Goal: Task Accomplishment & Management: Manage account settings

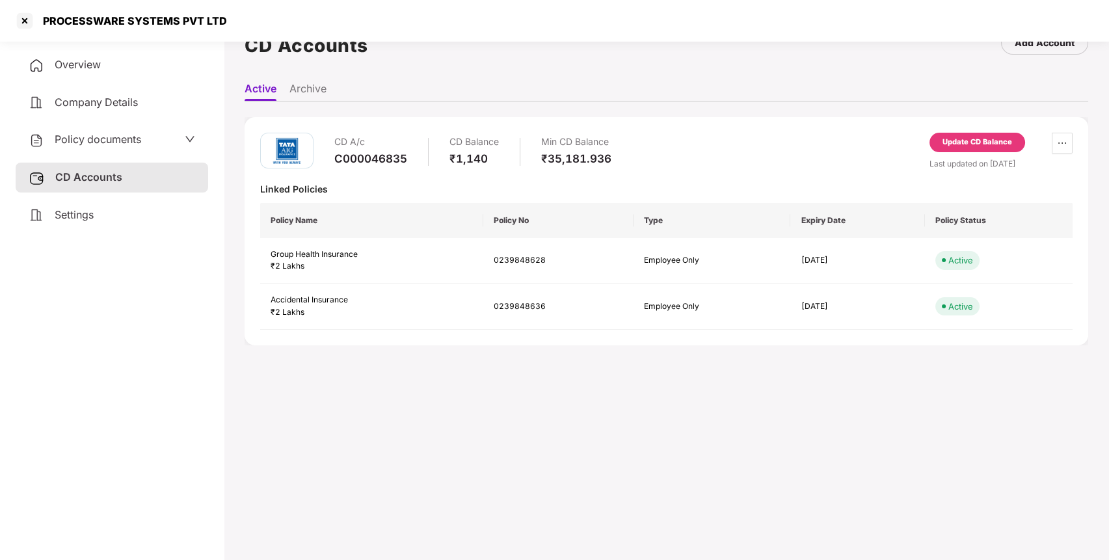
scroll to position [36, 0]
click at [25, 20] on div at bounding box center [24, 20] width 21 height 21
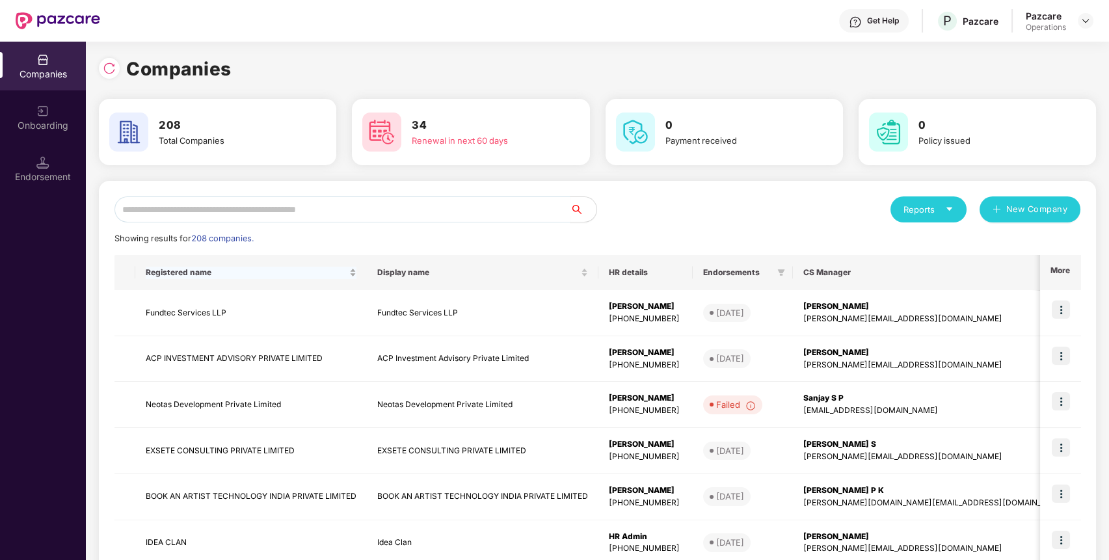
scroll to position [0, 0]
click at [313, 201] on input "text" at bounding box center [343, 209] width 456 height 26
paste input "**********"
type input "**********"
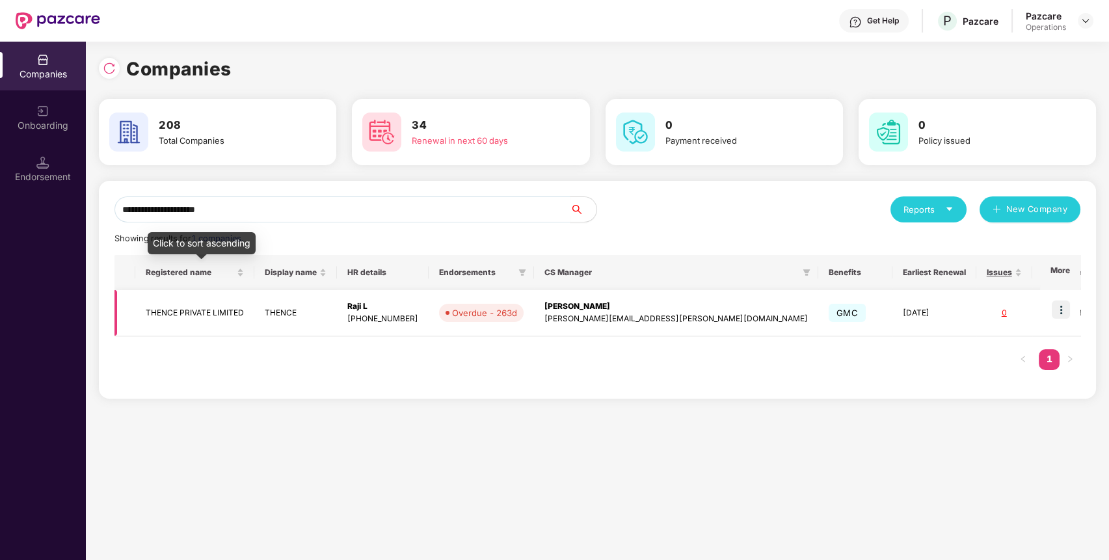
click at [168, 310] on td "THENCE PRIVATE LIMITED" at bounding box center [194, 313] width 119 height 46
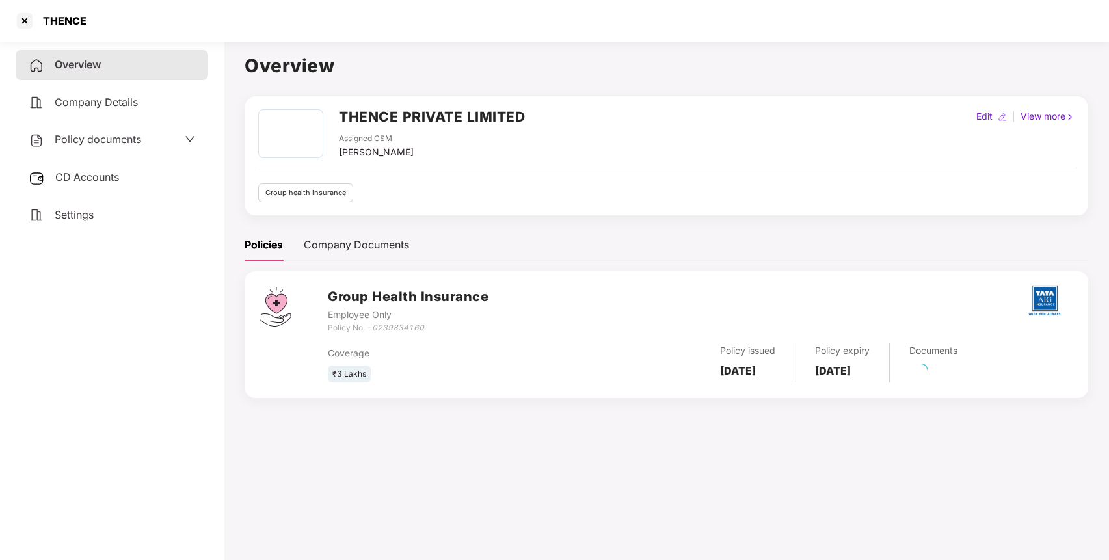
click at [92, 144] on span "Policy documents" at bounding box center [98, 139] width 87 height 13
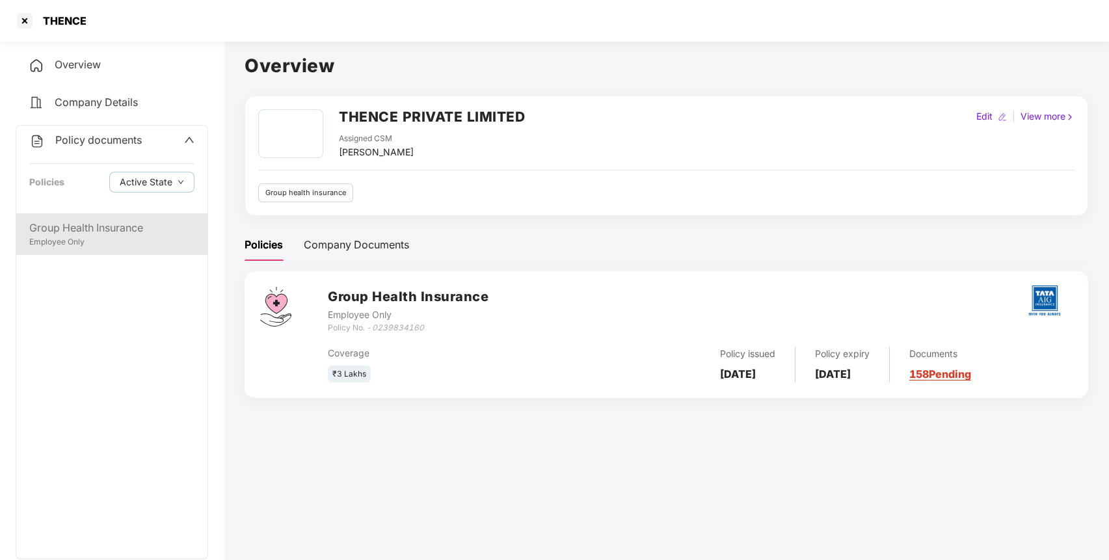
click at [120, 243] on div "Employee Only" at bounding box center [111, 242] width 165 height 12
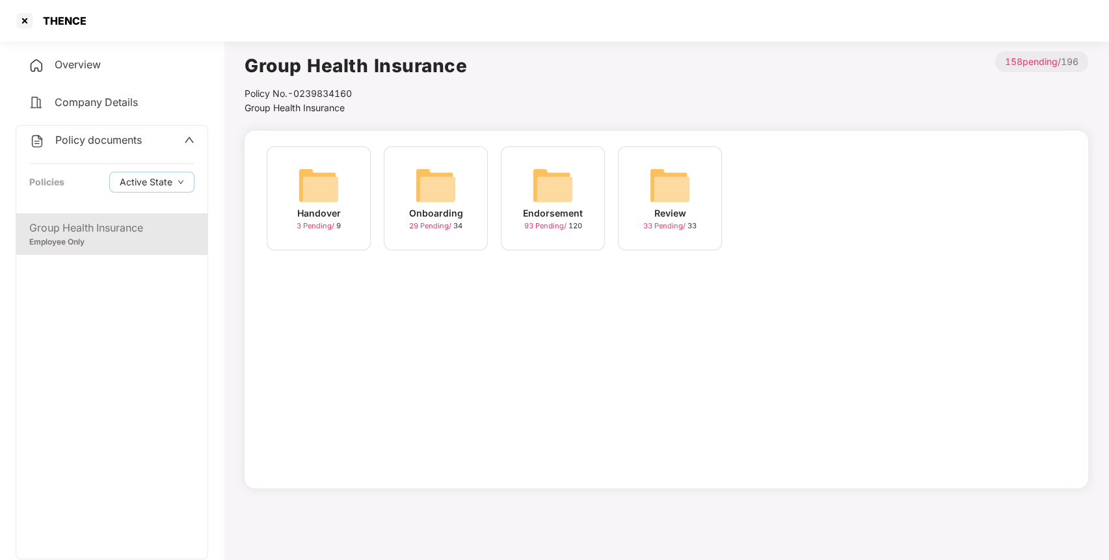
click at [574, 179] on div "Endorsement 93 Pending / 120" at bounding box center [553, 198] width 104 height 104
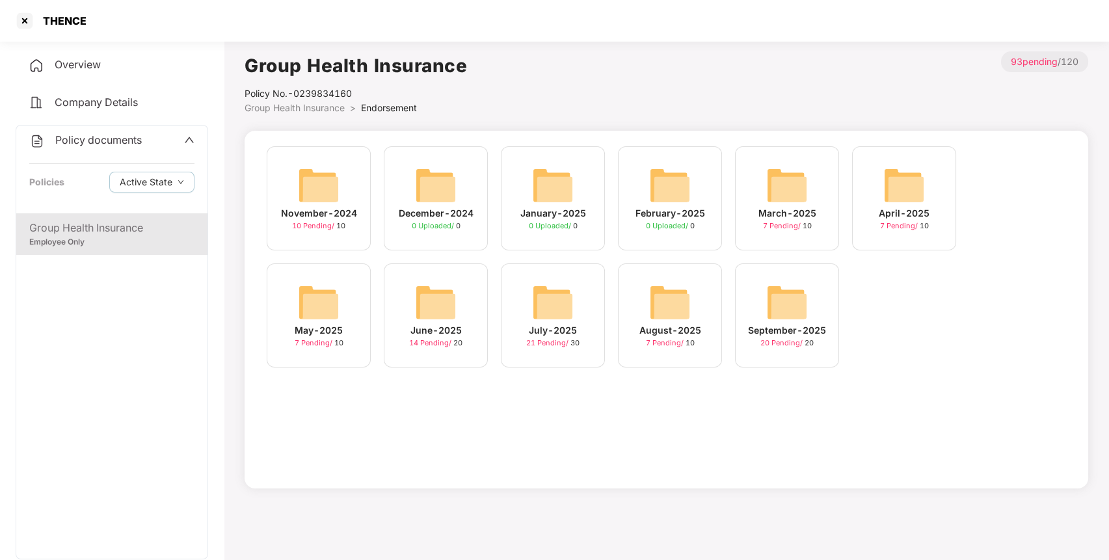
click at [794, 314] on img at bounding box center [787, 303] width 42 height 42
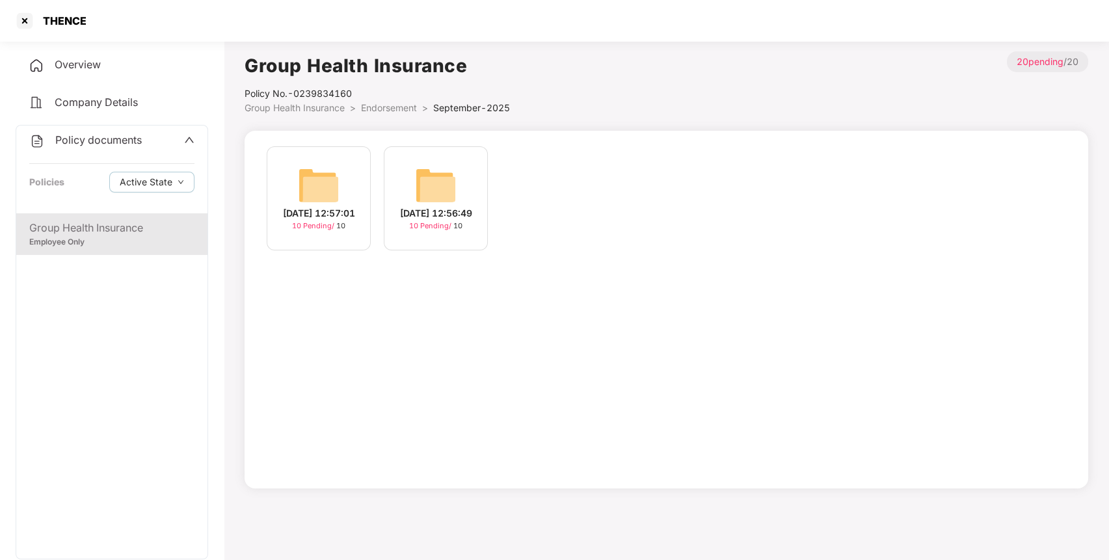
click at [331, 193] on img at bounding box center [319, 186] width 42 height 42
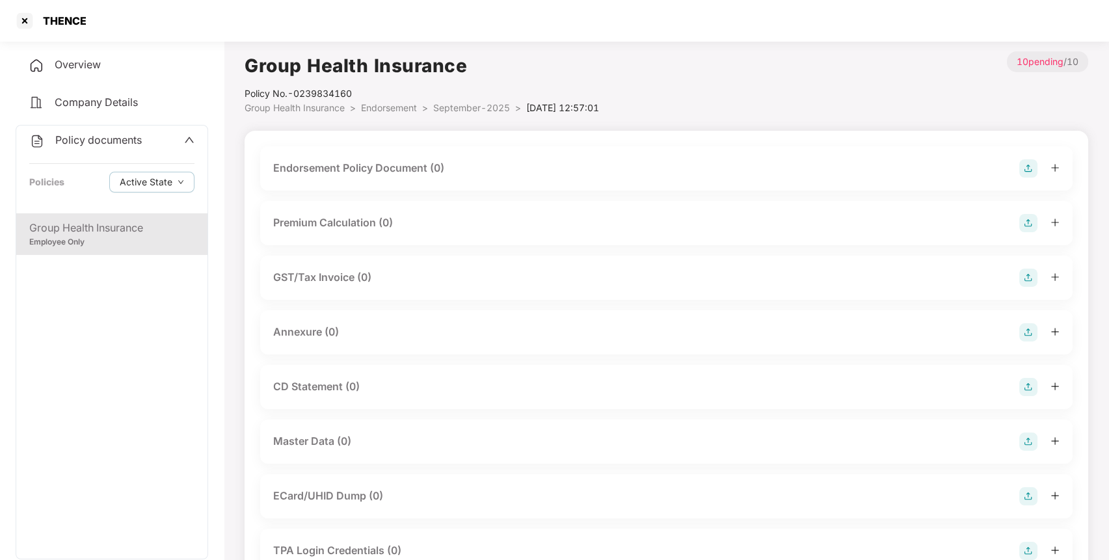
click at [1027, 167] on img at bounding box center [1028, 168] width 18 height 18
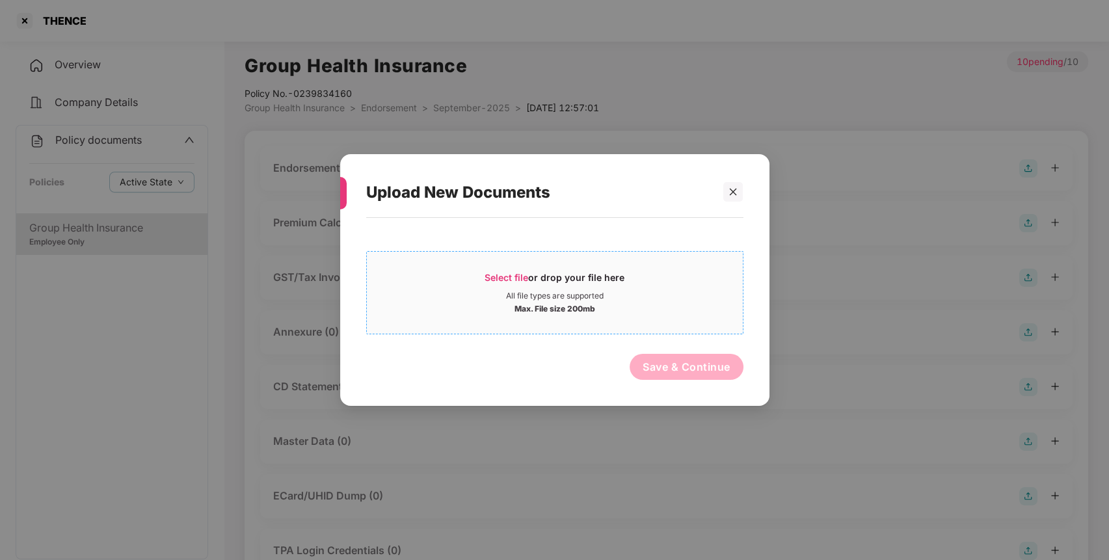
click at [682, 275] on div "Select file or drop your file here" at bounding box center [555, 281] width 376 height 20
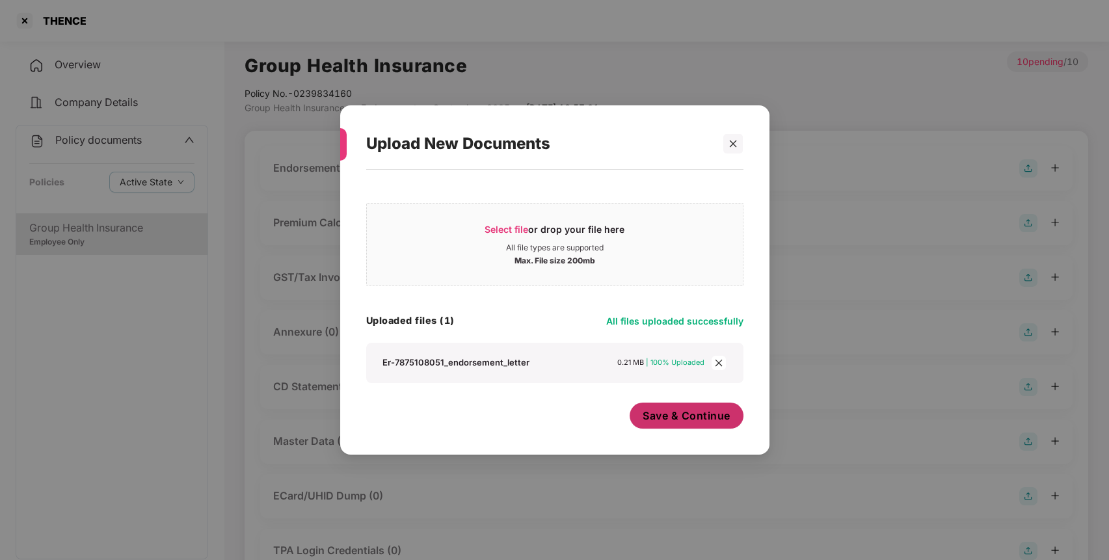
click at [690, 427] on button "Save & Continue" at bounding box center [687, 416] width 114 height 26
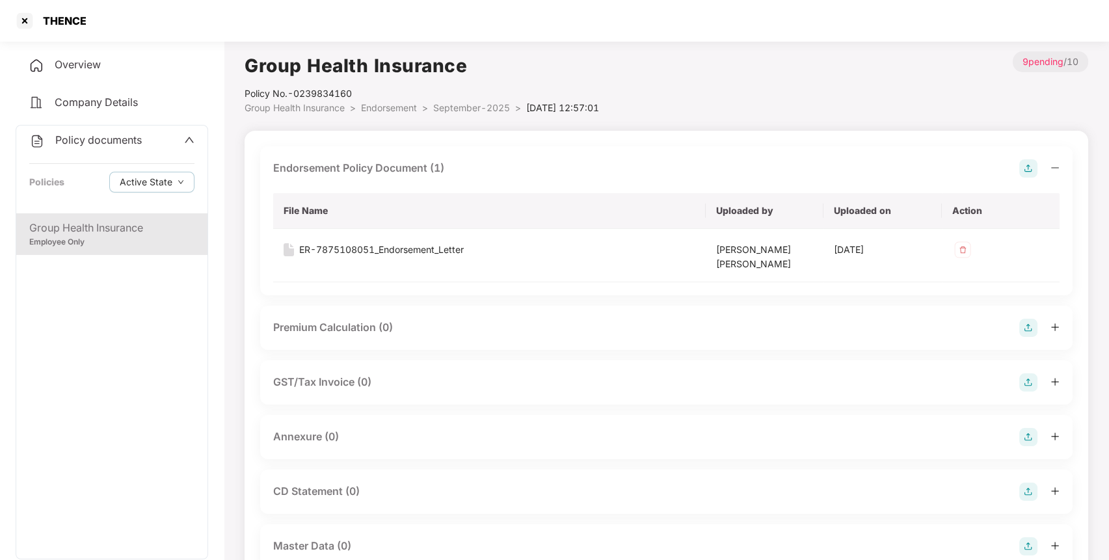
click at [1025, 440] on img at bounding box center [1028, 437] width 18 height 18
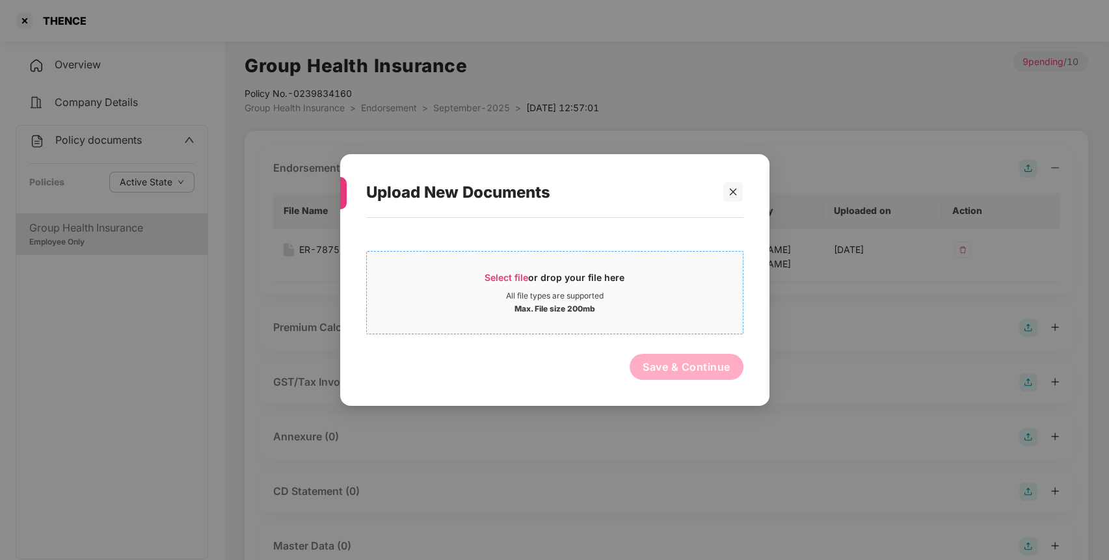
click at [545, 295] on div "All file types are supported" at bounding box center [555, 296] width 98 height 10
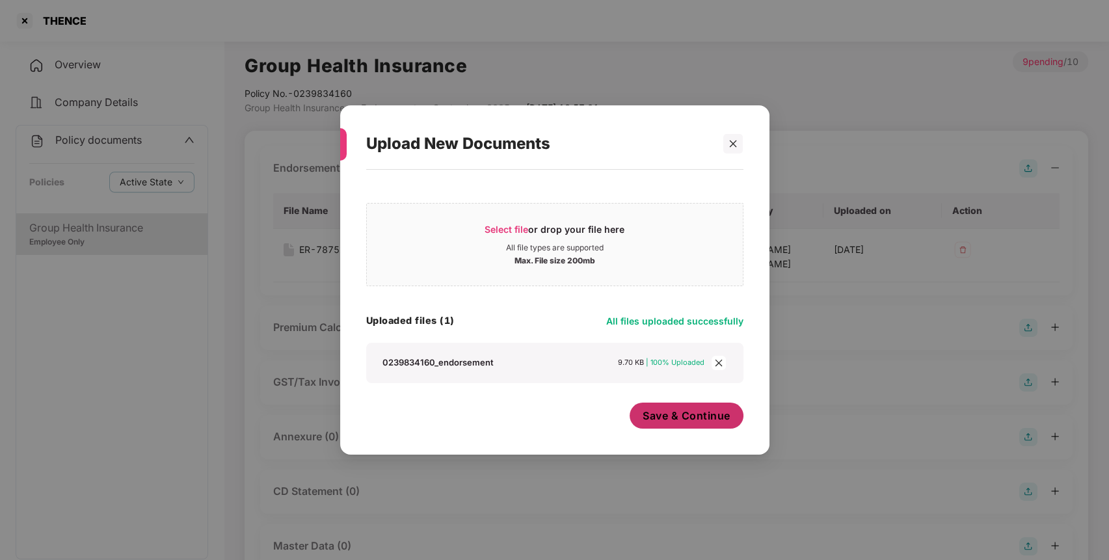
click at [676, 416] on span "Save & Continue" at bounding box center [687, 416] width 88 height 14
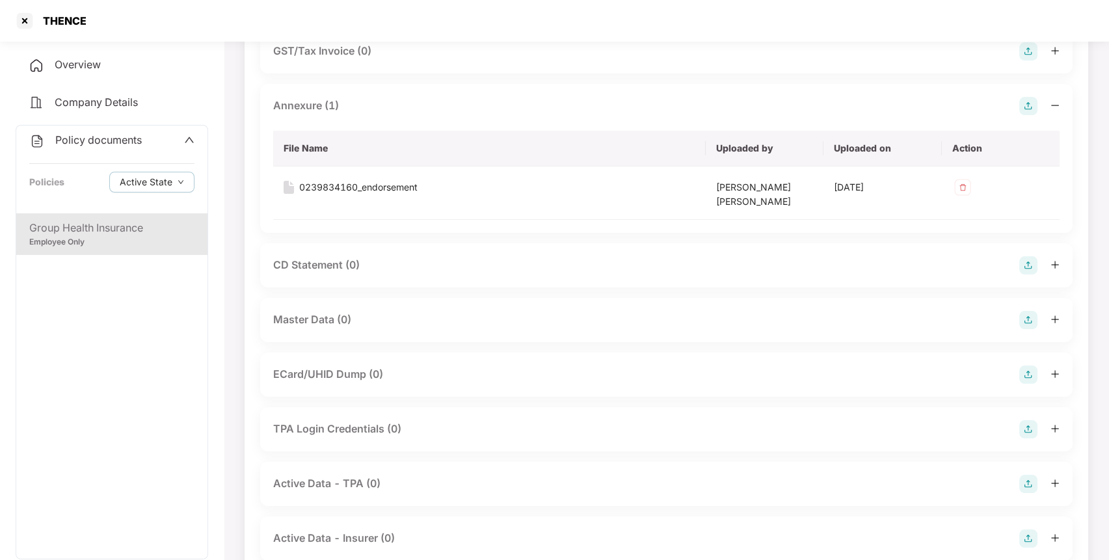
scroll to position [333, 0]
click at [1029, 320] on img at bounding box center [1028, 318] width 18 height 18
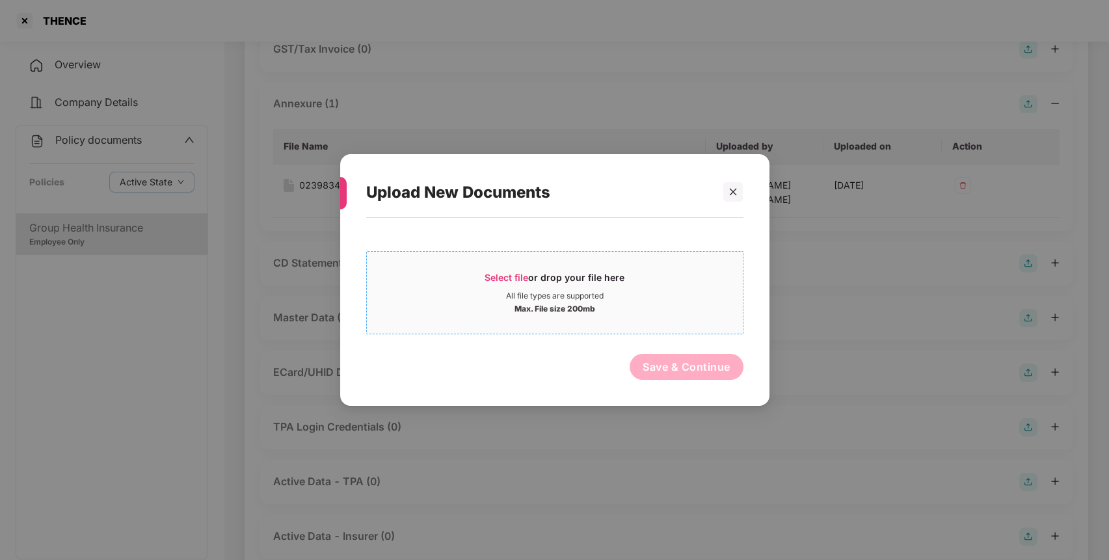
click at [584, 268] on span "Select file or drop your file here All file types are supported Max. File size …" at bounding box center [555, 293] width 376 height 62
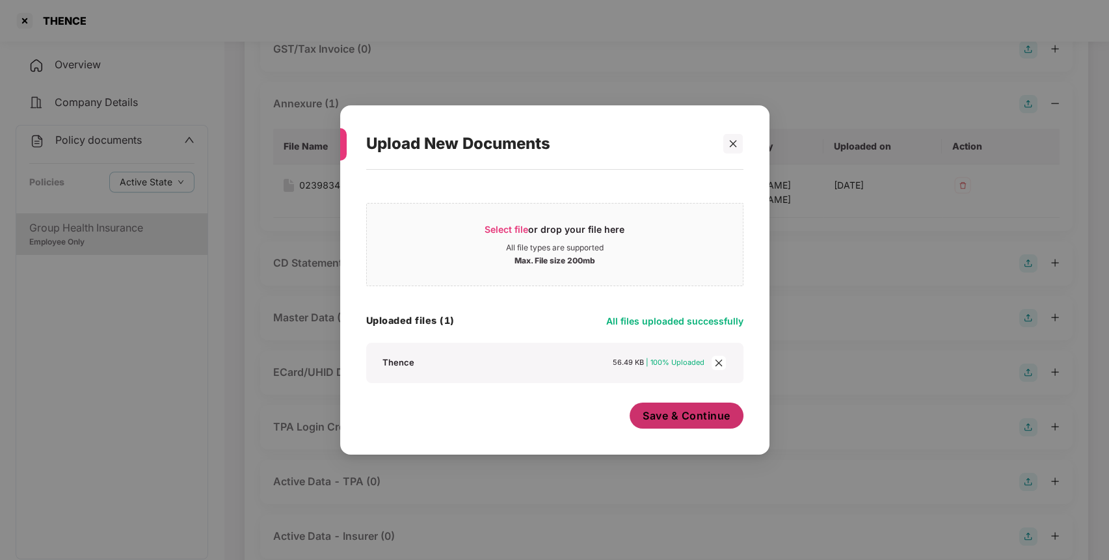
click at [704, 410] on span "Save & Continue" at bounding box center [687, 416] width 88 height 14
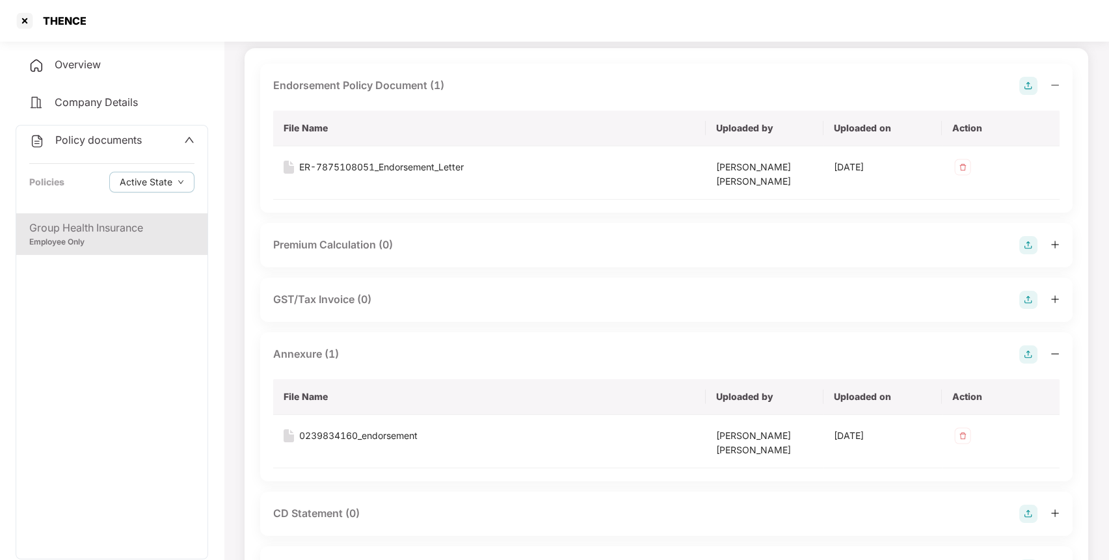
scroll to position [0, 0]
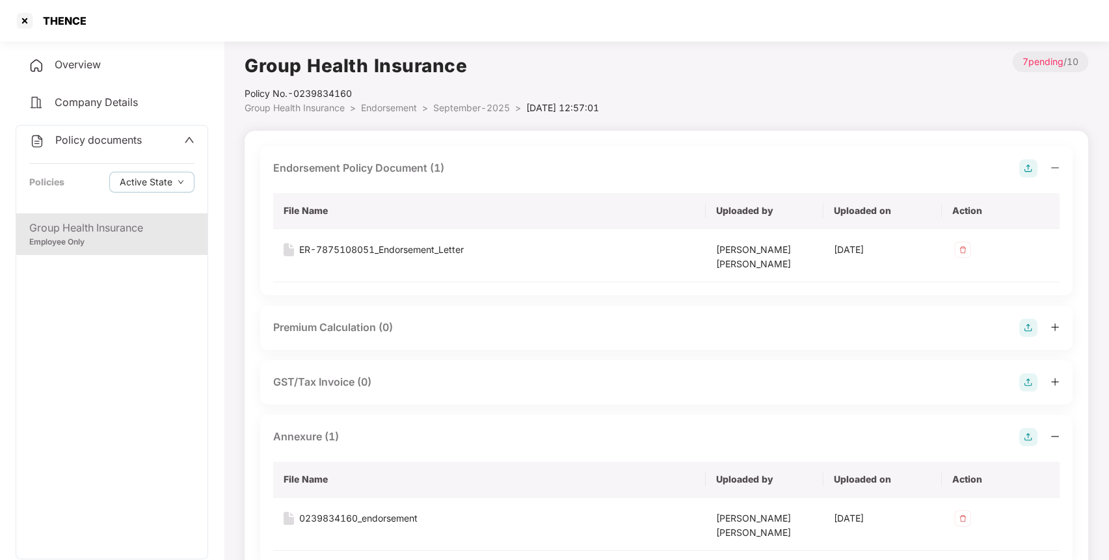
click at [457, 100] on div "Group Health Insurance Policy No.- 0239834160 Group Health Insurance > Endorsem…" at bounding box center [422, 83] width 355 height 64
click at [476, 110] on span "September-2025" at bounding box center [471, 107] width 77 height 11
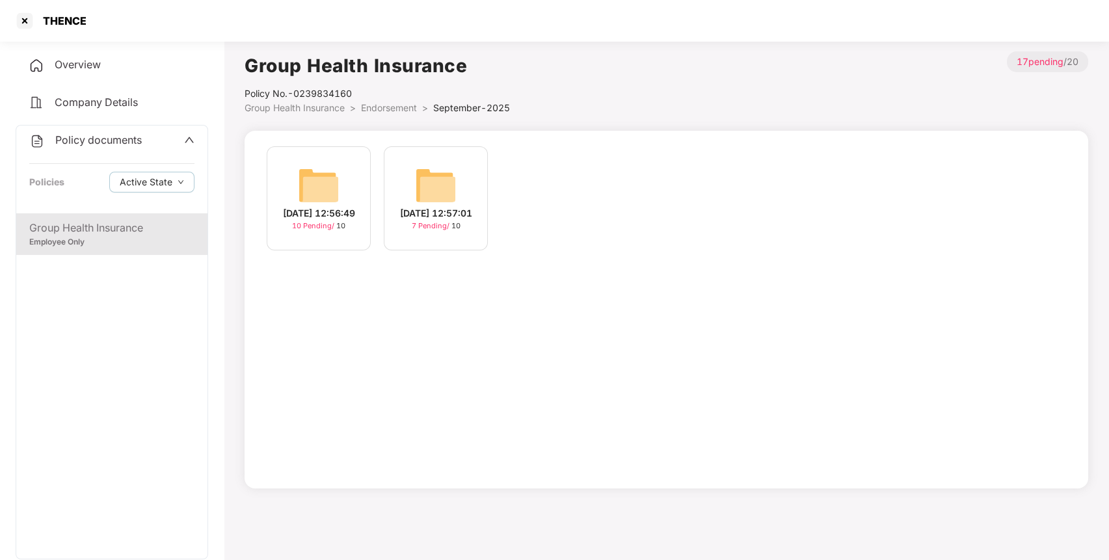
click at [337, 213] on div "[DATE] 12:56:49" at bounding box center [319, 213] width 72 height 14
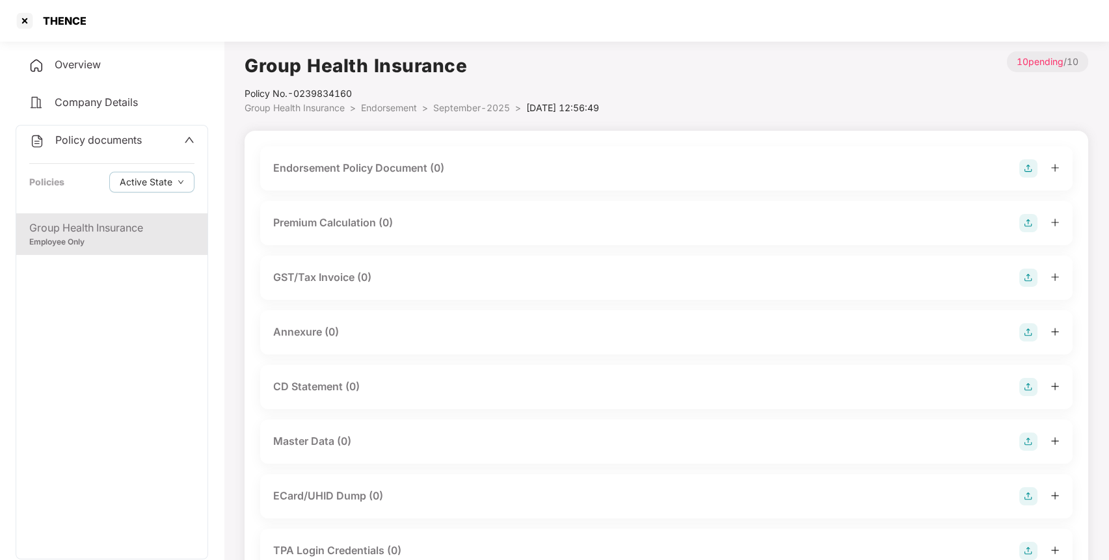
click at [1034, 438] on img at bounding box center [1028, 442] width 18 height 18
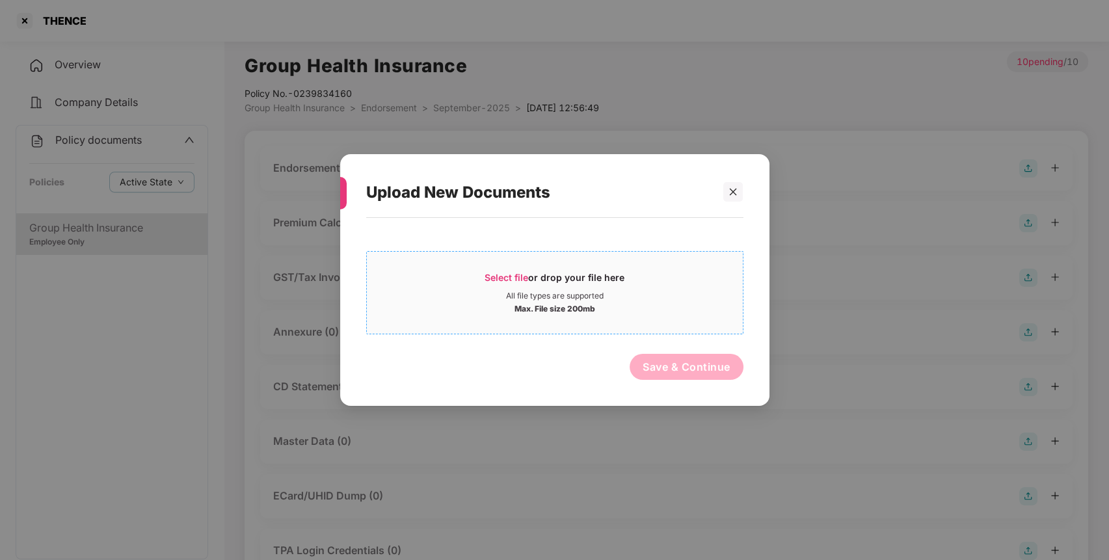
click at [604, 286] on div "Select file or drop your file here" at bounding box center [555, 281] width 140 height 20
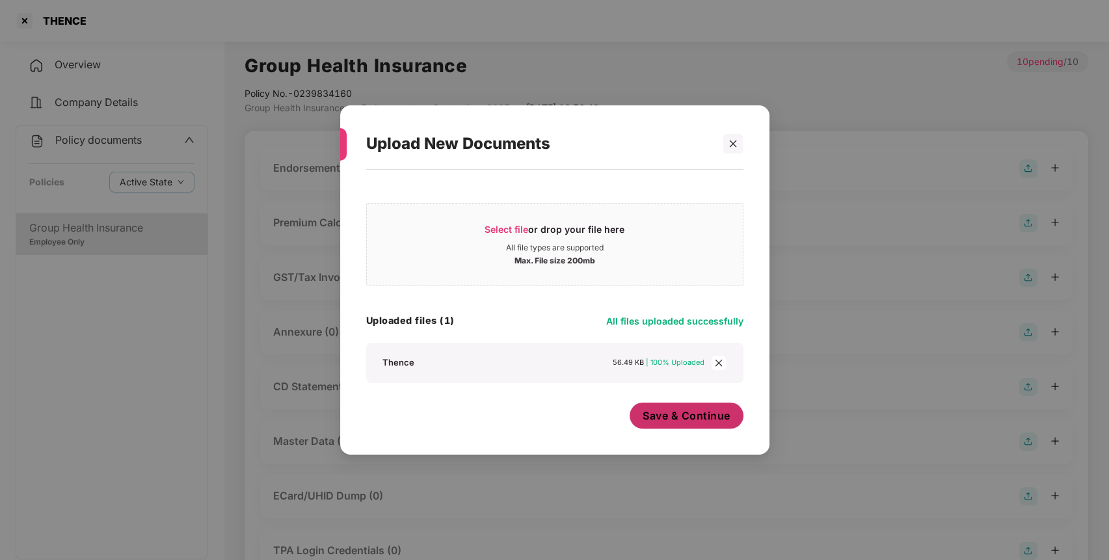
drag, startPoint x: 700, startPoint y: 410, endPoint x: 693, endPoint y: 411, distance: 7.3
click at [701, 410] on span "Save & Continue" at bounding box center [687, 416] width 88 height 14
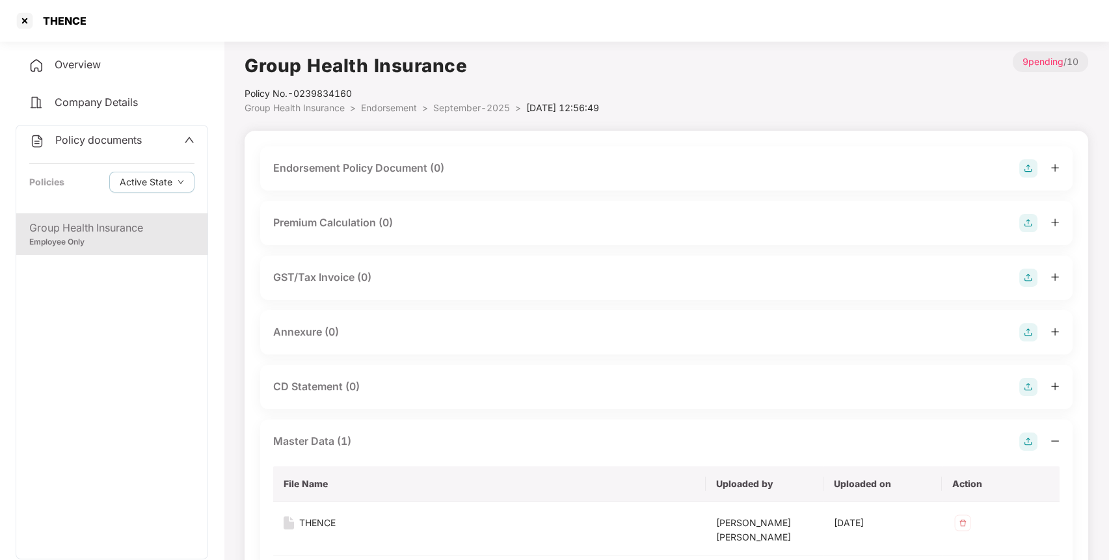
click at [1025, 171] on img at bounding box center [1028, 168] width 18 height 18
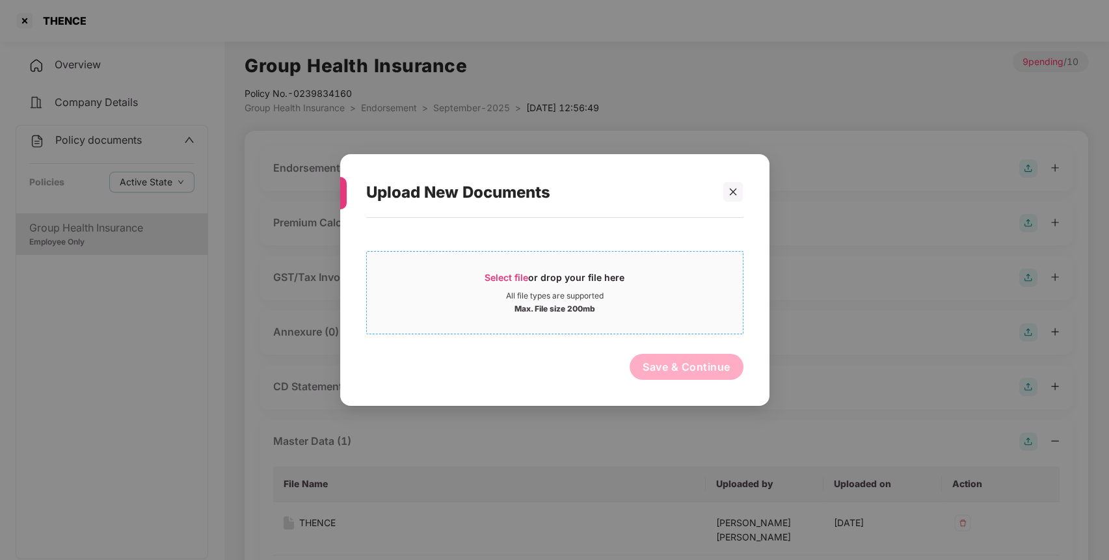
click at [614, 287] on div "Select file or drop your file here" at bounding box center [555, 281] width 140 height 20
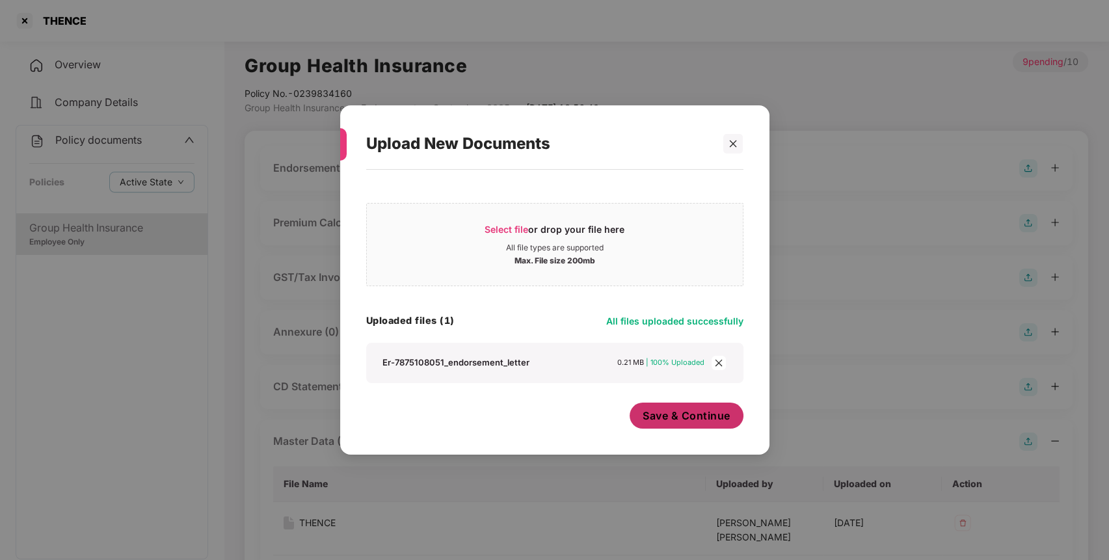
click at [694, 403] on button "Save & Continue" at bounding box center [687, 416] width 114 height 26
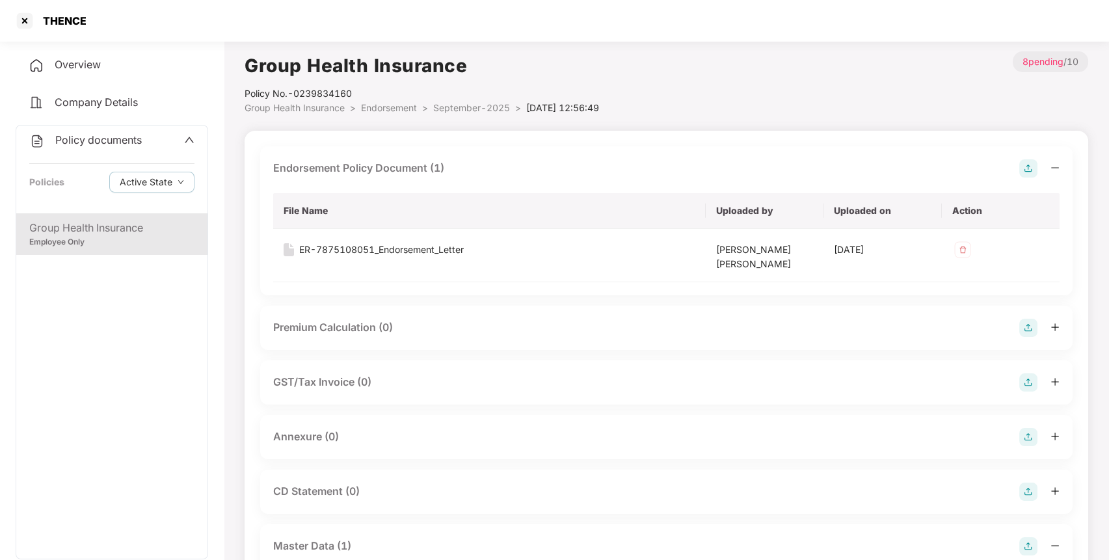
click at [1033, 438] on img at bounding box center [1028, 437] width 18 height 18
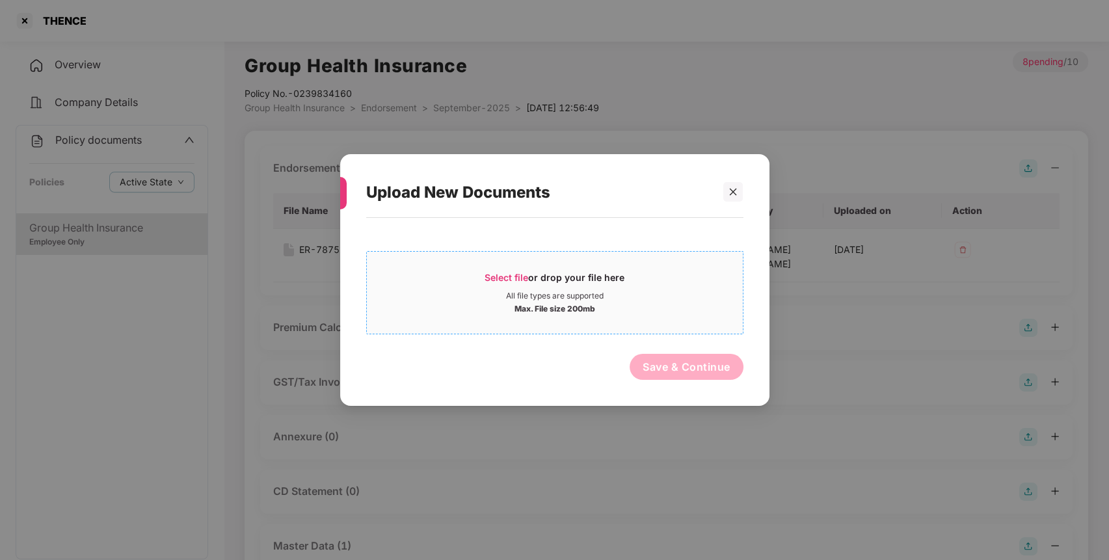
click at [658, 276] on div "Select file or drop your file here" at bounding box center [555, 281] width 376 height 20
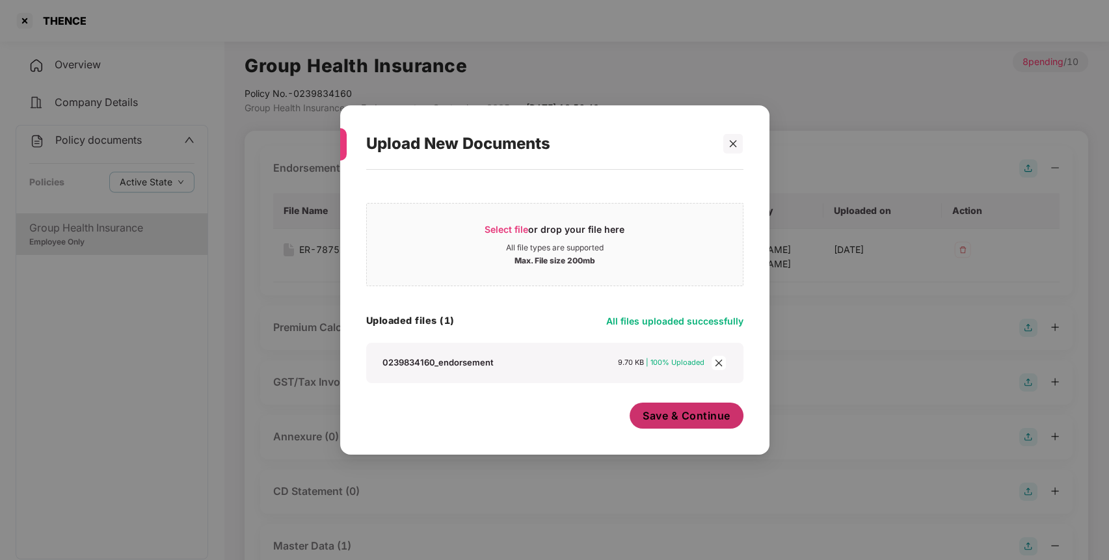
click at [682, 420] on span "Save & Continue" at bounding box center [687, 416] width 88 height 14
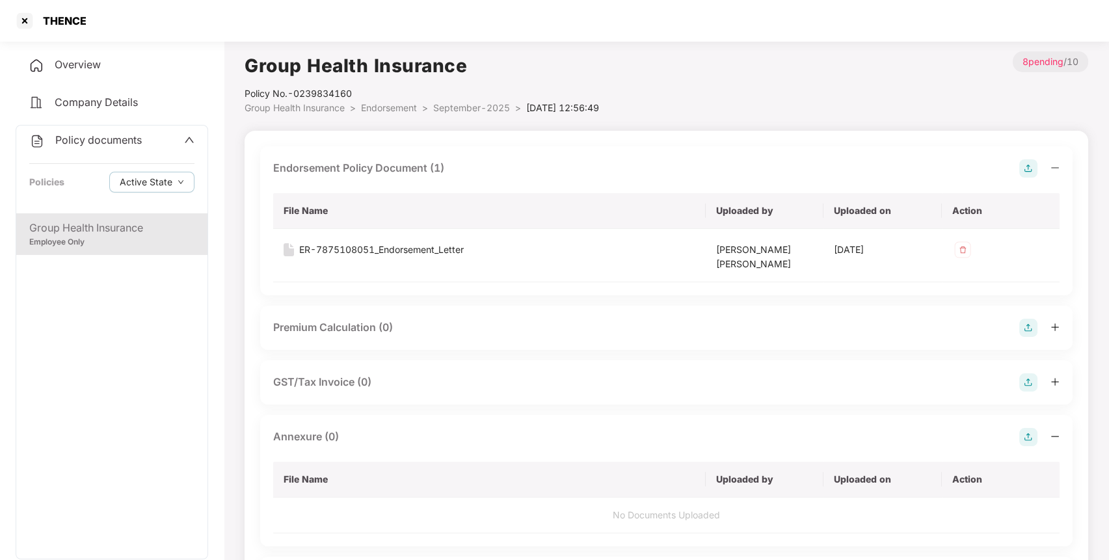
click at [141, 140] on div "Policy documents" at bounding box center [111, 140] width 165 height 17
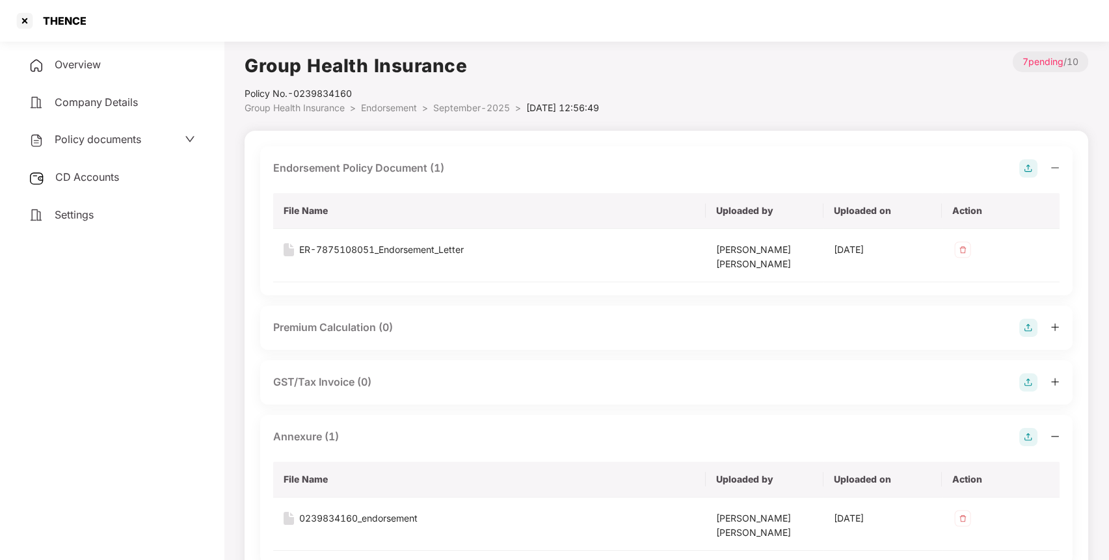
click at [132, 181] on div "CD Accounts" at bounding box center [112, 178] width 193 height 30
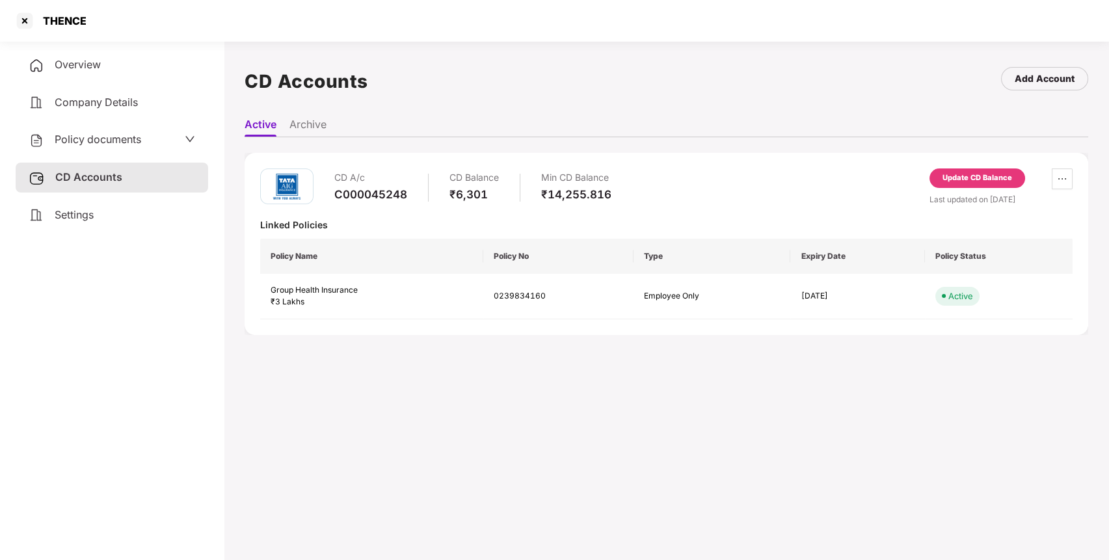
click at [969, 174] on div "Update CD Balance" at bounding box center [978, 178] width 70 height 12
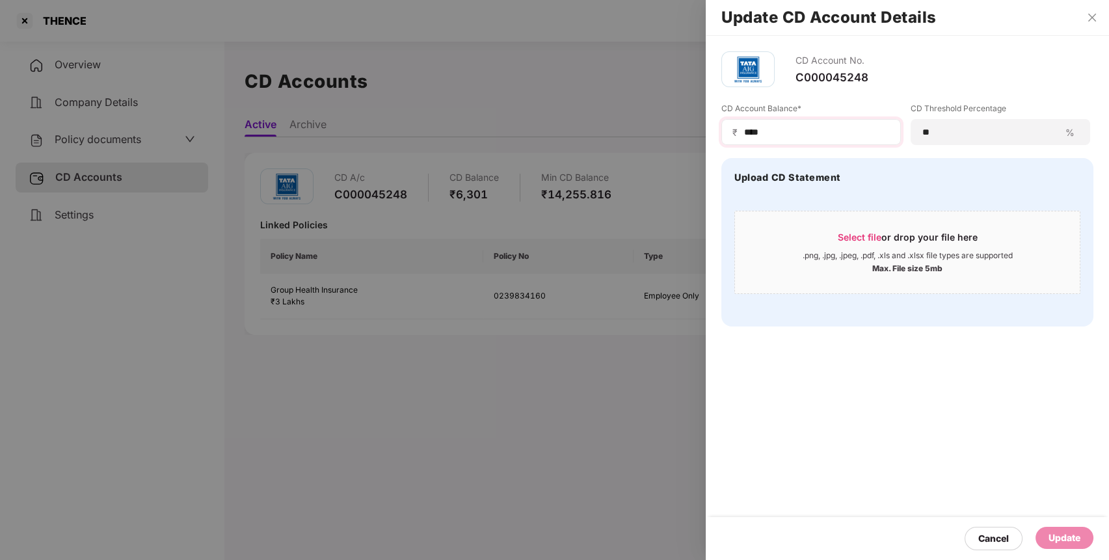
click at [796, 124] on div "₹ ****" at bounding box center [812, 132] width 180 height 26
click at [796, 128] on input "****" at bounding box center [816, 133] width 147 height 14
type input "*"
type input "*****"
click at [1060, 543] on div "Update" at bounding box center [1065, 538] width 32 height 14
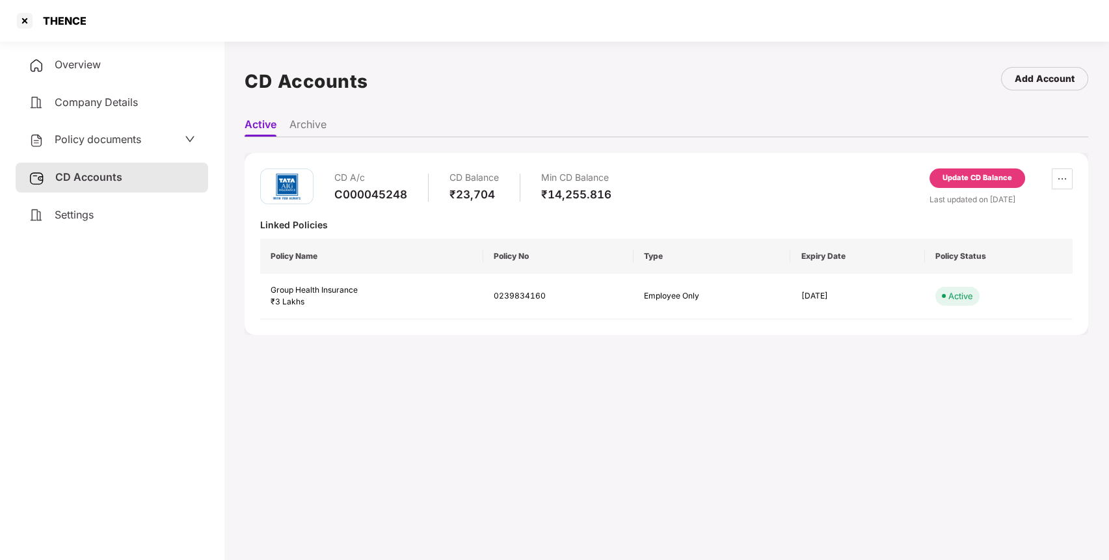
click at [61, 21] on div "THENCE" at bounding box center [60, 20] width 51 height 13
copy div "THENCE"
click at [20, 20] on div at bounding box center [24, 20] width 21 height 21
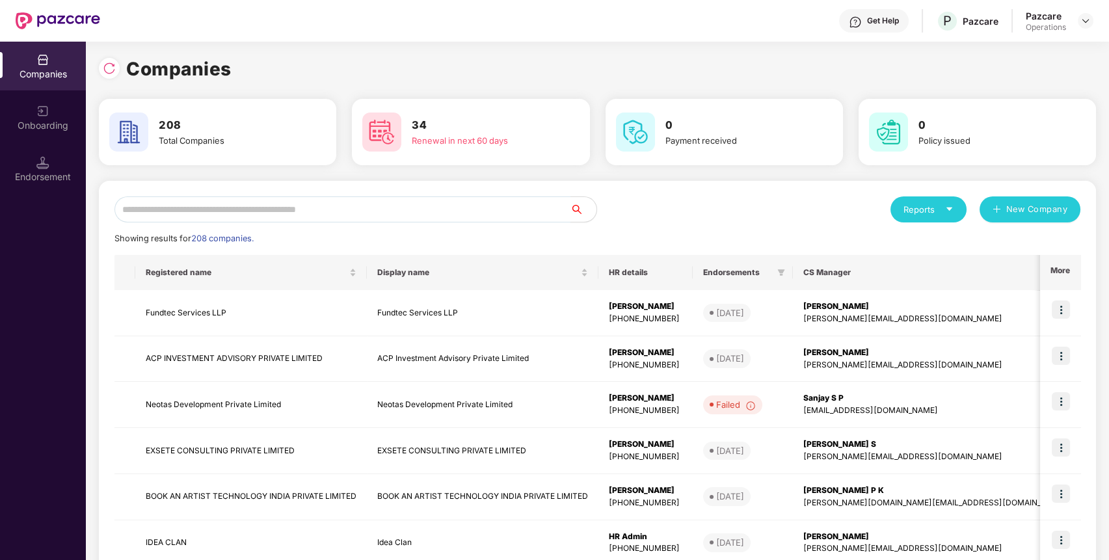
click at [337, 215] on input "text" at bounding box center [343, 209] width 456 height 26
paste input "******"
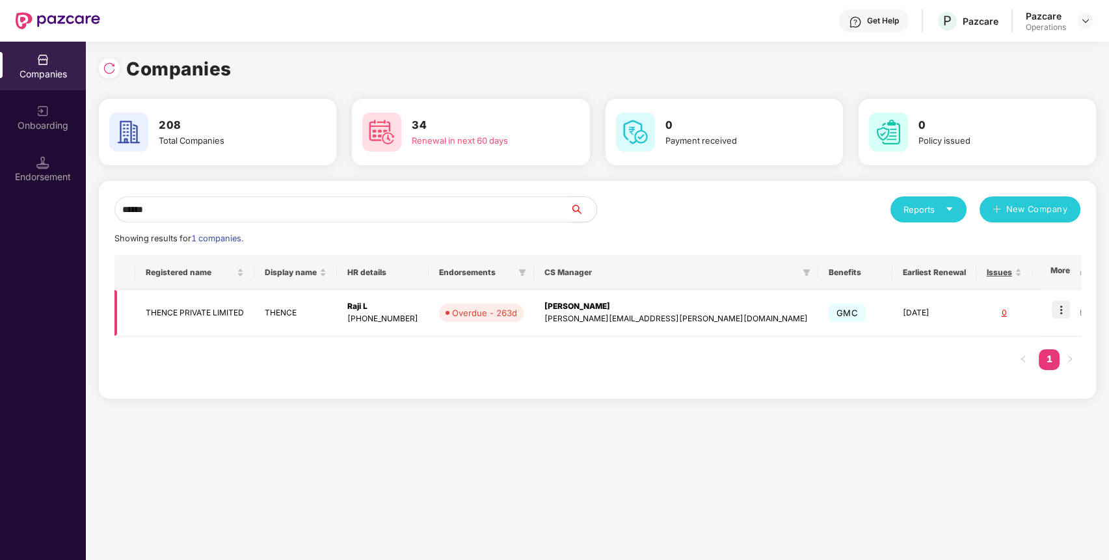
type input "******"
click at [1064, 309] on img at bounding box center [1061, 310] width 18 height 18
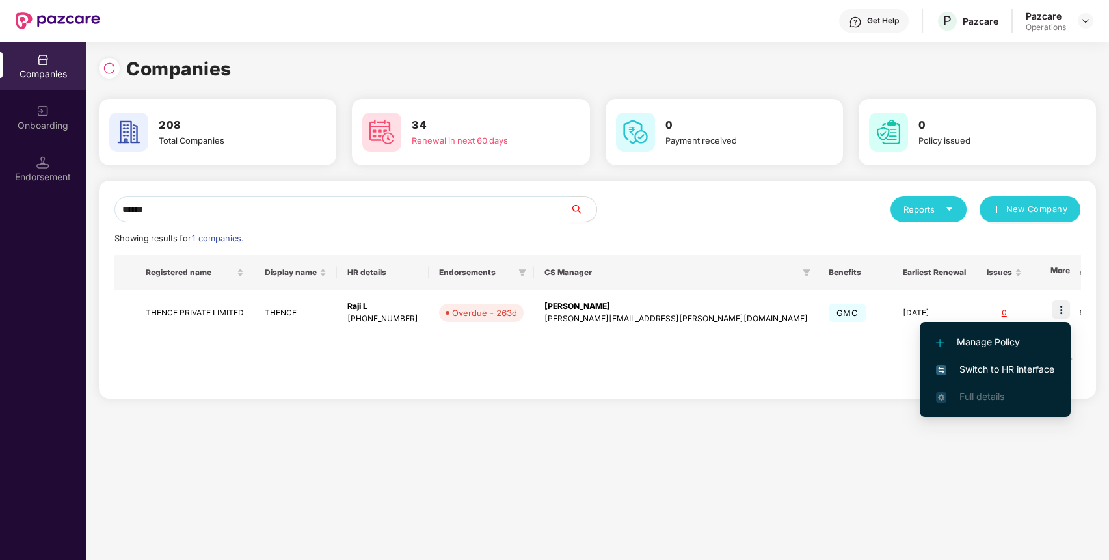
click at [964, 364] on span "Switch to HR interface" at bounding box center [995, 369] width 118 height 14
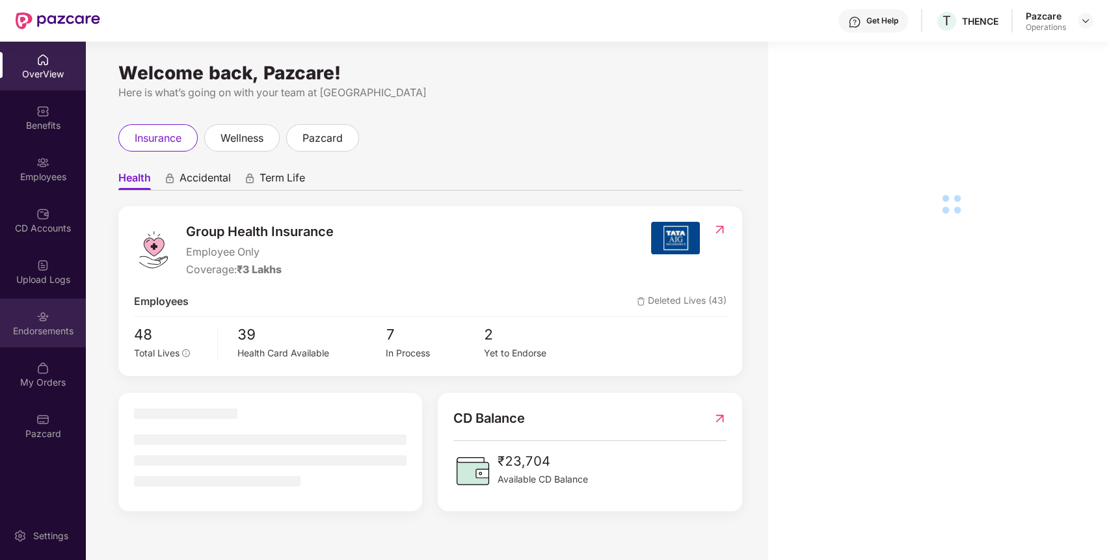
drag, startPoint x: 34, startPoint y: 281, endPoint x: 44, endPoint y: 323, distance: 43.3
click at [44, 323] on div "Endorsements" at bounding box center [43, 323] width 86 height 49
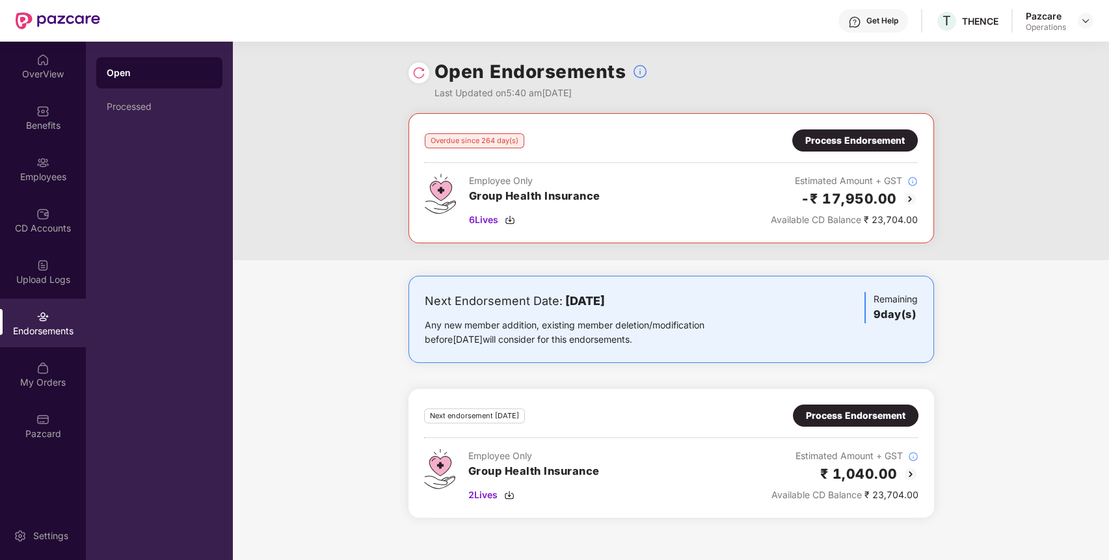
click at [864, 135] on div "Process Endorsement" at bounding box center [855, 140] width 100 height 14
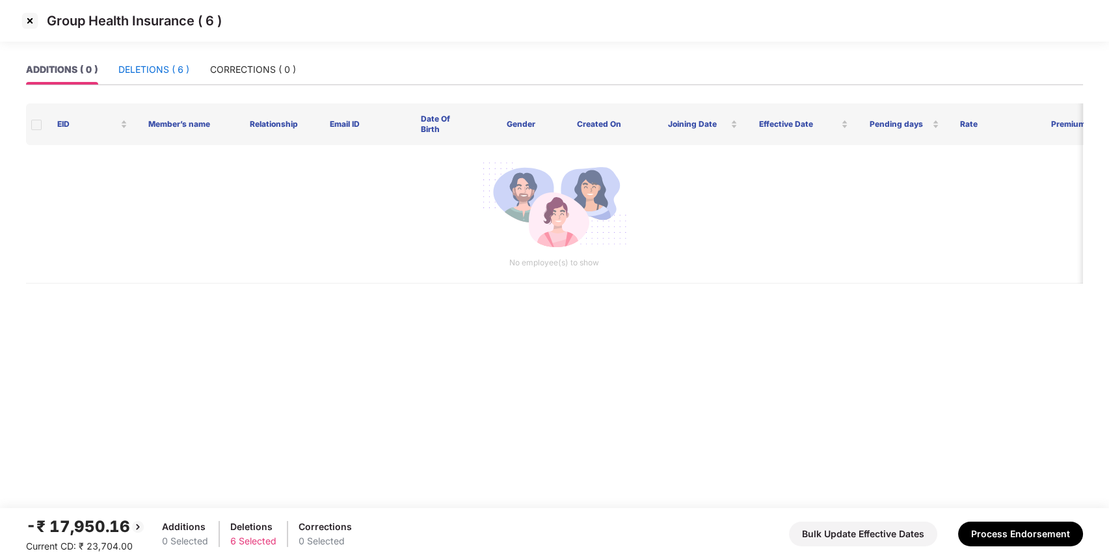
click at [149, 67] on div "DELETIONS ( 6 )" at bounding box center [153, 69] width 71 height 14
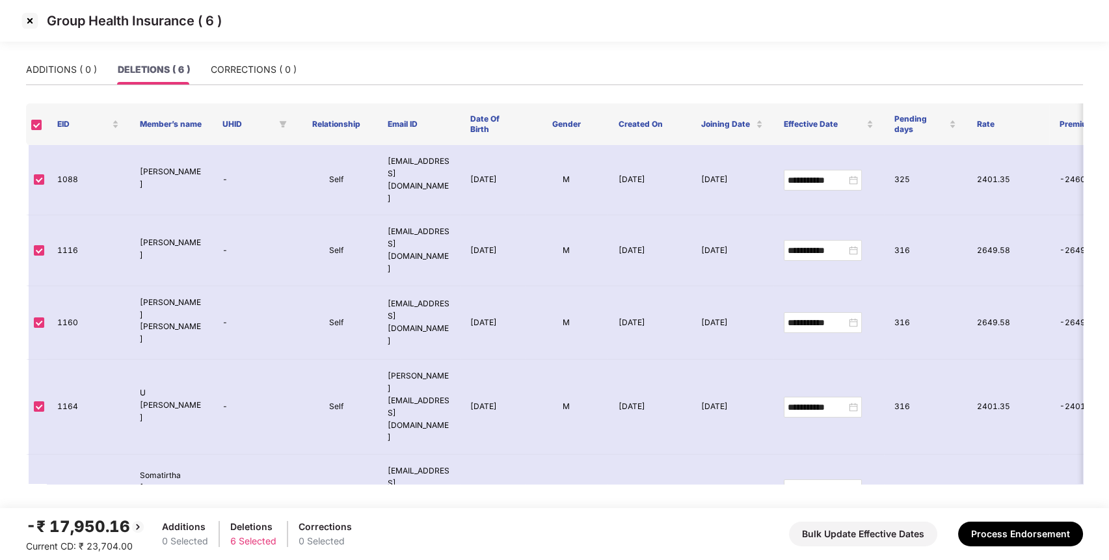
click at [29, 21] on img at bounding box center [30, 20] width 21 height 21
